Goal: Information Seeking & Learning: Learn about a topic

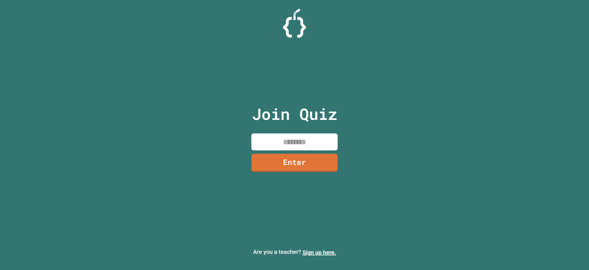
click at [296, 142] on input at bounding box center [294, 141] width 86 height 17
type input "********"
click at [305, 162] on link "Enter" at bounding box center [294, 161] width 75 height 19
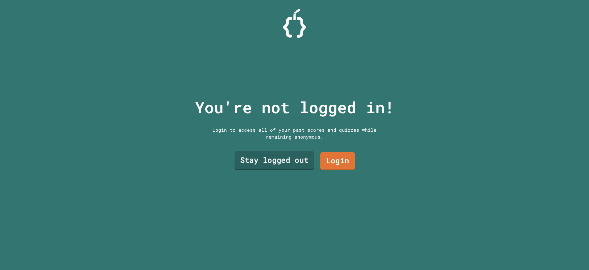
click at [302, 157] on link "Stay logged out" at bounding box center [275, 160] width 80 height 19
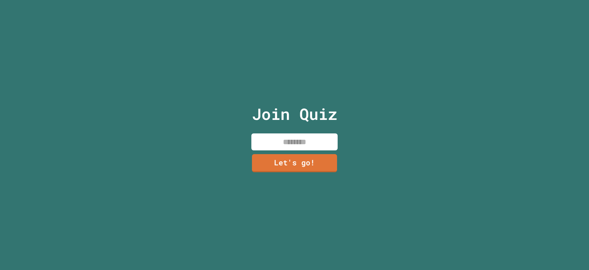
click at [301, 135] on input at bounding box center [294, 141] width 86 height 17
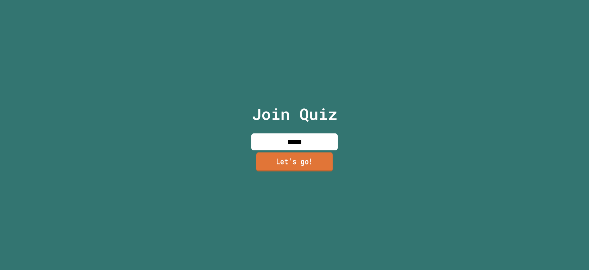
type input "*****"
click at [306, 155] on link "Let's go!" at bounding box center [294, 161] width 76 height 19
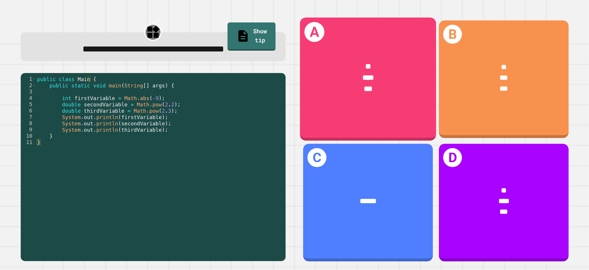
click at [399, 100] on div "* *** ***" at bounding box center [368, 78] width 136 height 64
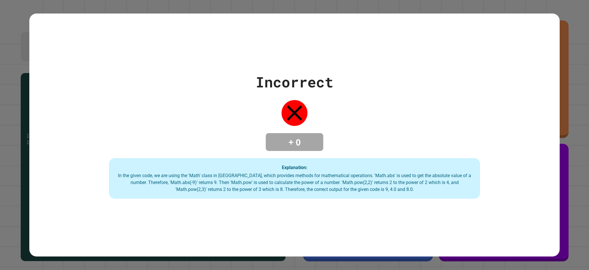
click at [283, 124] on div "Incorrect + 0 Explanation: In the given code, we are using the 'Math' class in …" at bounding box center [294, 135] width 530 height 128
click at [0, 114] on div "Incorrect + 0 Explanation: In the given code, we are using the 'Math' class in …" at bounding box center [294, 135] width 589 height 270
drag, startPoint x: 247, startPoint y: 99, endPoint x: 466, endPoint y: 123, distance: 220.2
click at [248, 99] on div "Incorrect + 0 Explanation: In the given code, we are using the 'Math' class in …" at bounding box center [294, 135] width 530 height 128
click at [312, 163] on div "Explanation: In the given code, we are using the 'Math' class in [GEOGRAPHIC_DA…" at bounding box center [294, 178] width 371 height 41
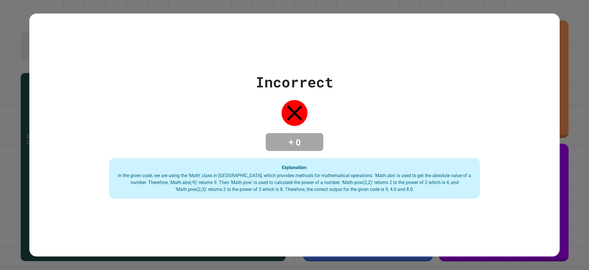
click at [312, 163] on div "Explanation: In the given code, we are using the 'Math' class in [GEOGRAPHIC_DA…" at bounding box center [294, 178] width 371 height 41
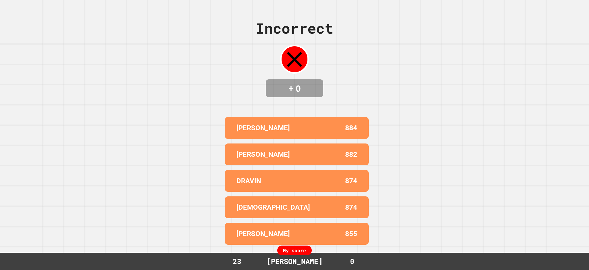
click at [285, 251] on div "My score" at bounding box center [294, 251] width 35 height 10
click at [299, 229] on div "855" at bounding box center [327, 234] width 60 height 10
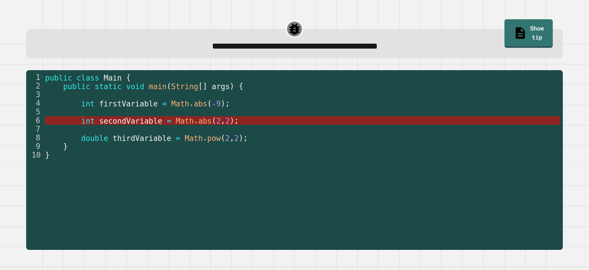
click at [115, 121] on span "secondVariable" at bounding box center [130, 120] width 63 height 9
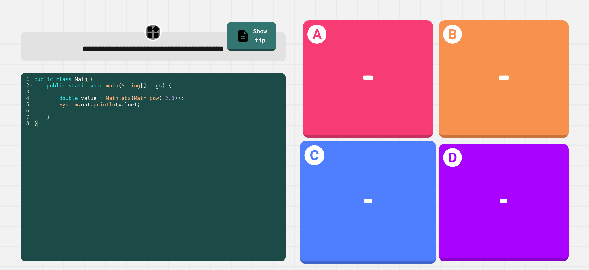
click at [372, 196] on div "***" at bounding box center [368, 201] width 106 height 11
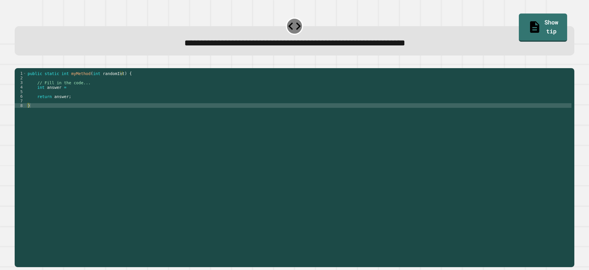
click at [60, 111] on div "public static int myMethod ( int randomInt ) { // Fill in the code... int answe…" at bounding box center [298, 160] width 545 height 179
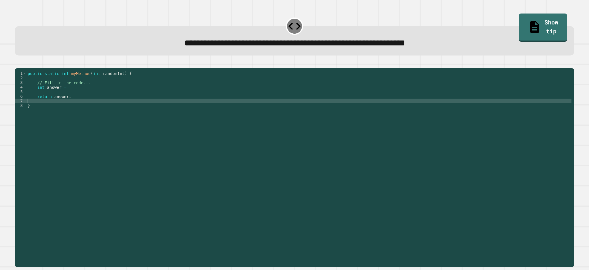
click at [45, 100] on div "public static int myMethod ( int randomInt ) { // Fill in the code... int answe…" at bounding box center [298, 160] width 545 height 179
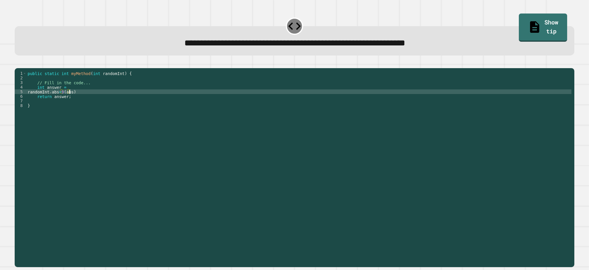
scroll to position [0, 3]
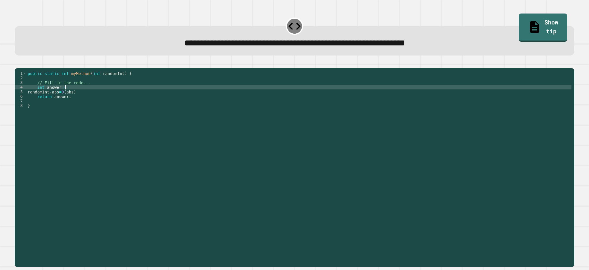
click at [79, 98] on div "public static int myMethod ( int randomInt ) { // Fill in the code... int answe…" at bounding box center [298, 160] width 545 height 179
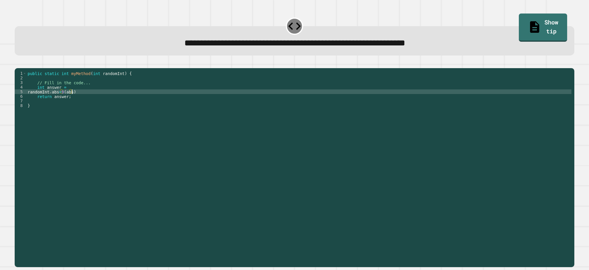
click at [81, 102] on div "public static int myMethod ( int randomInt ) { // Fill in the code... int answe…" at bounding box center [298, 160] width 545 height 179
click at [18, 64] on button "button" at bounding box center [18, 64] width 0 height 0
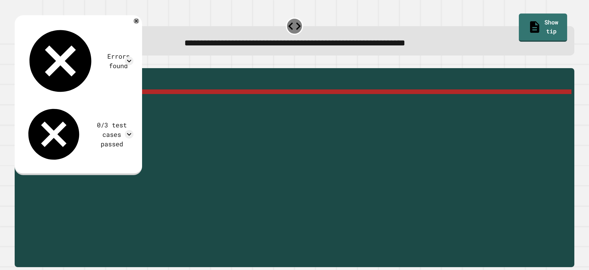
click at [26, 94] on div "5" at bounding box center [21, 91] width 12 height 5
click at [27, 100] on div "public static int myMethod ( int randomInt ) { // Fill in the code... int answe…" at bounding box center [298, 160] width 545 height 179
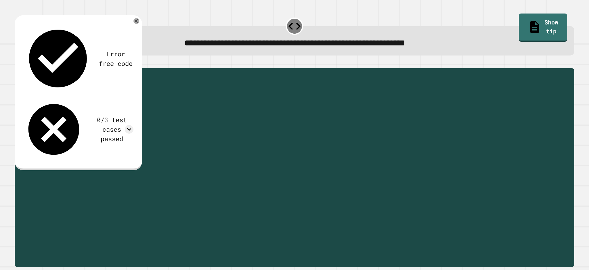
click at [133, 99] on div "0/3 test cases passed" at bounding box center [78, 129] width 110 height 61
click at [133, 125] on icon at bounding box center [129, 129] width 9 height 9
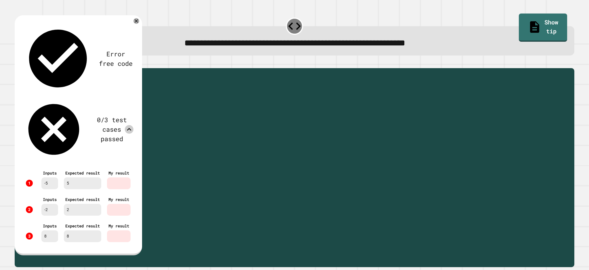
click at [205, 7] on div "**********" at bounding box center [294, 135] width 589 height 270
click at [140, 24] on icon at bounding box center [136, 21] width 7 height 7
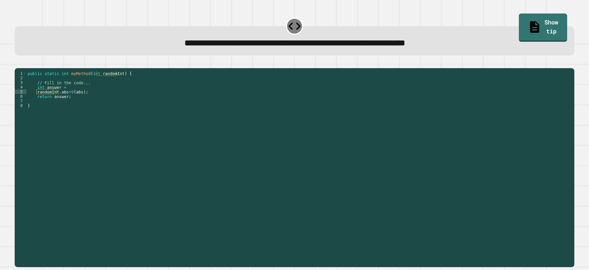
click at [70, 99] on div "public static int myMethod ( int randomInt ) { // Fill in the code... int answe…" at bounding box center [298, 160] width 545 height 179
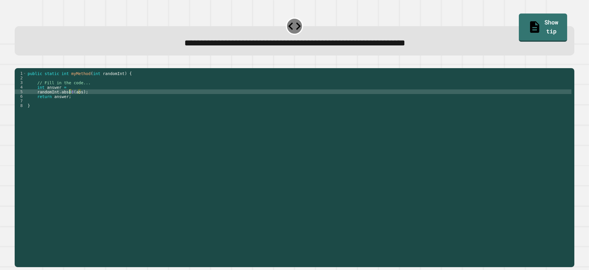
type textarea "**********"
click at [164, 65] on div at bounding box center [295, 64] width 560 height 7
click at [18, 64] on button "button" at bounding box center [18, 64] width 0 height 0
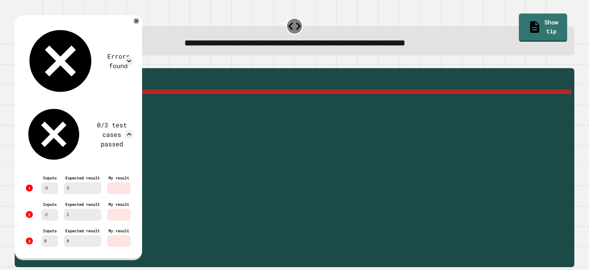
click at [59, 223] on div "Inputs 8" at bounding box center [50, 236] width 22 height 26
drag, startPoint x: 59, startPoint y: 131, endPoint x: 70, endPoint y: 126, distance: 12.2
click at [59, 223] on div "Inputs 8" at bounding box center [50, 236] width 22 height 26
click at [140, 20] on div at bounding box center [136, 21] width 7 height 7
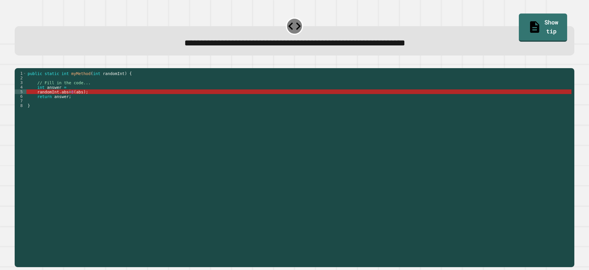
click at [7, 147] on div "**********" at bounding box center [294, 135] width 589 height 270
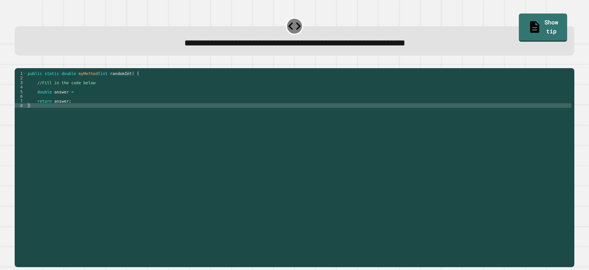
click at [76, 95] on div "public static double myMethod ( int randomInt ) { //Fill in the code below doub…" at bounding box center [298, 160] width 545 height 179
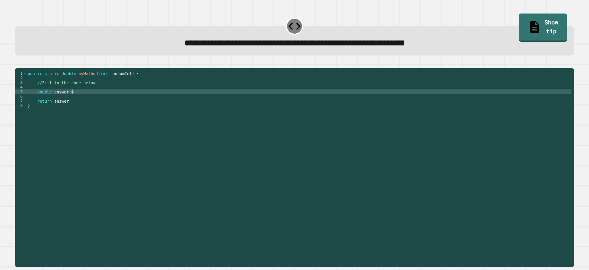
click at [76, 99] on div "public static double myMethod ( int randomInt ) { //Fill in the code below doub…" at bounding box center [298, 160] width 545 height 179
click at [18, 64] on icon "button" at bounding box center [18, 64] width 0 height 0
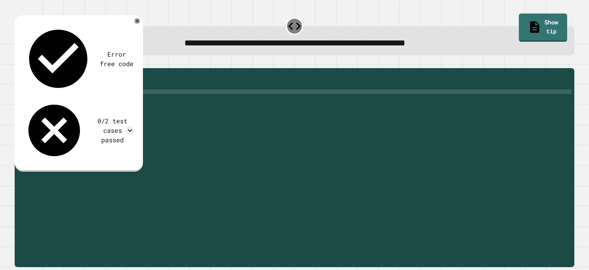
click at [131, 99] on div "0/2 test cases passed" at bounding box center [78, 130] width 111 height 62
click at [133, 126] on div at bounding box center [130, 130] width 9 height 9
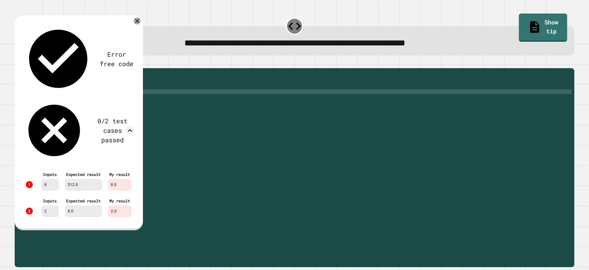
click at [141, 24] on icon at bounding box center [137, 21] width 7 height 7
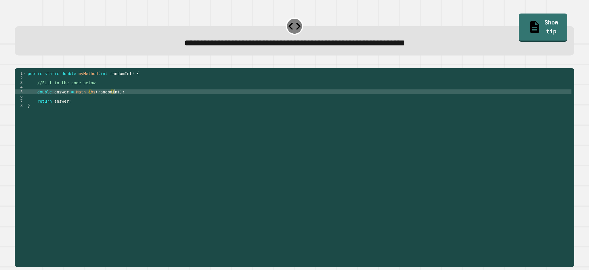
click at [113, 100] on div "public static double myMethod ( int randomInt ) { //Fill in the code below doub…" at bounding box center [298, 160] width 545 height 179
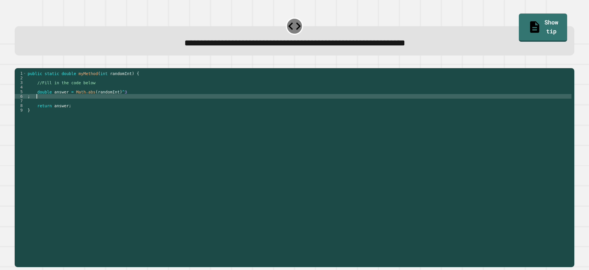
scroll to position [0, 0]
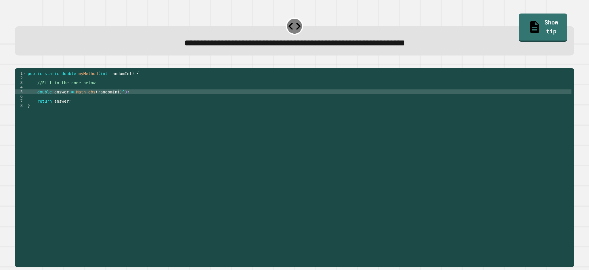
click at [18, 64] on icon "button" at bounding box center [18, 64] width 0 height 0
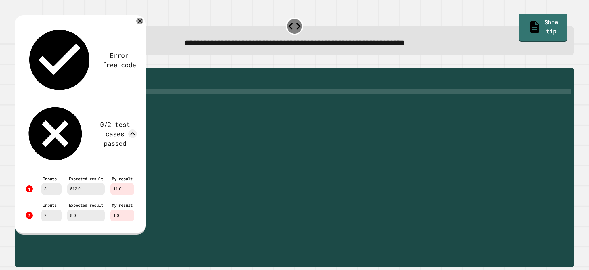
click at [142, 22] on icon at bounding box center [140, 21] width 4 height 4
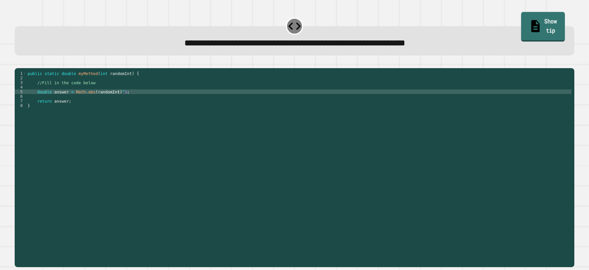
click at [548, 18] on link "Show tip" at bounding box center [543, 27] width 44 height 30
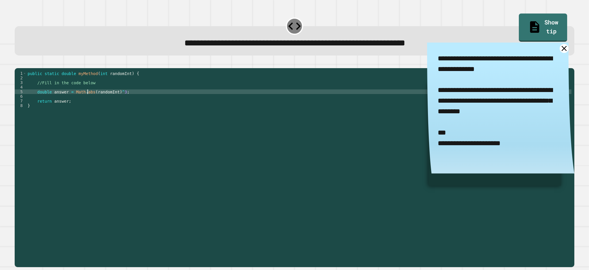
click at [88, 100] on div "public static double myMethod ( int randomInt ) { //Fill in the code below doub…" at bounding box center [298, 160] width 545 height 179
click at [89, 99] on div "public static double myMethod ( int randomInt ) { //Fill in the code below doub…" at bounding box center [298, 160] width 545 height 179
click at [111, 100] on div "public static double myMethod ( int randomInt ) { //Fill in the code below doub…" at bounding box center [298, 160] width 545 height 179
click at [18, 64] on icon "button" at bounding box center [18, 64] width 0 height 0
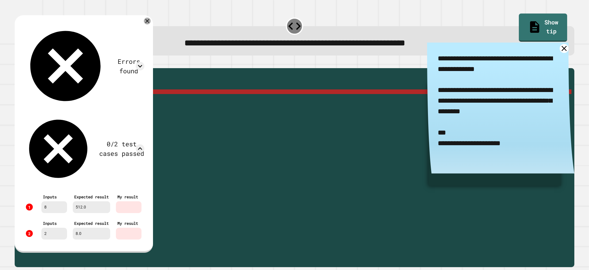
click at [149, 23] on icon at bounding box center [147, 21] width 4 height 4
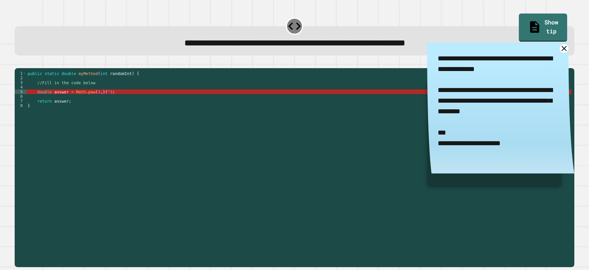
click at [97, 100] on div "public static double myMethod ( int randomInt ) { //Fill in the code below doub…" at bounding box center [298, 160] width 545 height 179
click at [105, 99] on div "public static double myMethod ( int randomInt ) { //Fill in the code below doub…" at bounding box center [298, 160] width 545 height 179
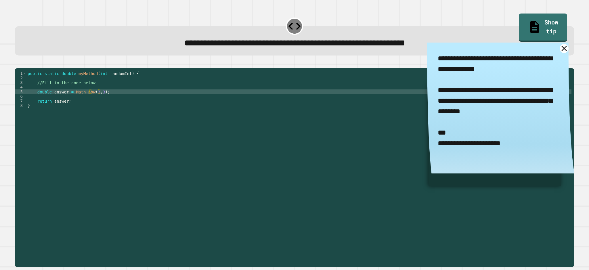
click at [89, 121] on div "public static double myMethod ( int randomInt ) { //Fill in the code below doub…" at bounding box center [298, 160] width 545 height 179
click at [99, 100] on div "public static double myMethod ( int randomInt ) { //Fill in the code below doub…" at bounding box center [298, 160] width 545 height 179
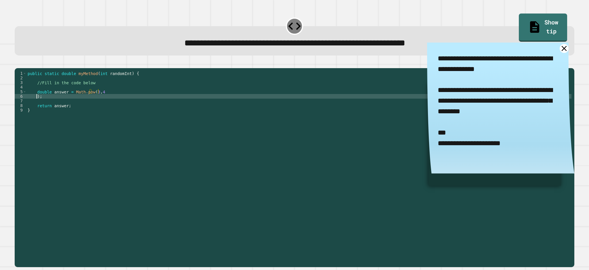
scroll to position [0, 0]
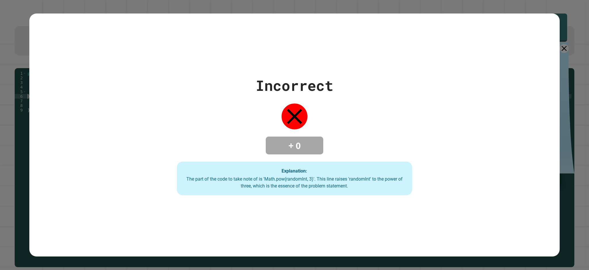
type textarea "**"
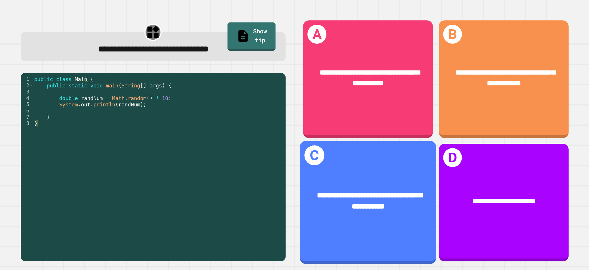
click at [361, 210] on div "**********" at bounding box center [368, 201] width 136 height 52
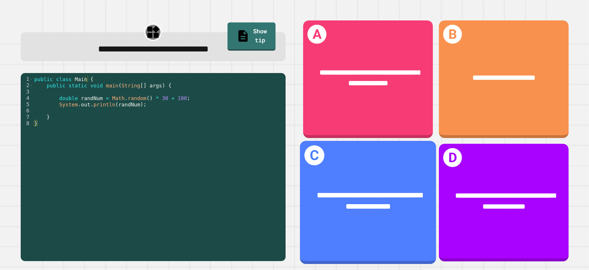
click at [373, 207] on div "**********" at bounding box center [368, 201] width 136 height 52
